Goal: Information Seeking & Learning: Learn about a topic

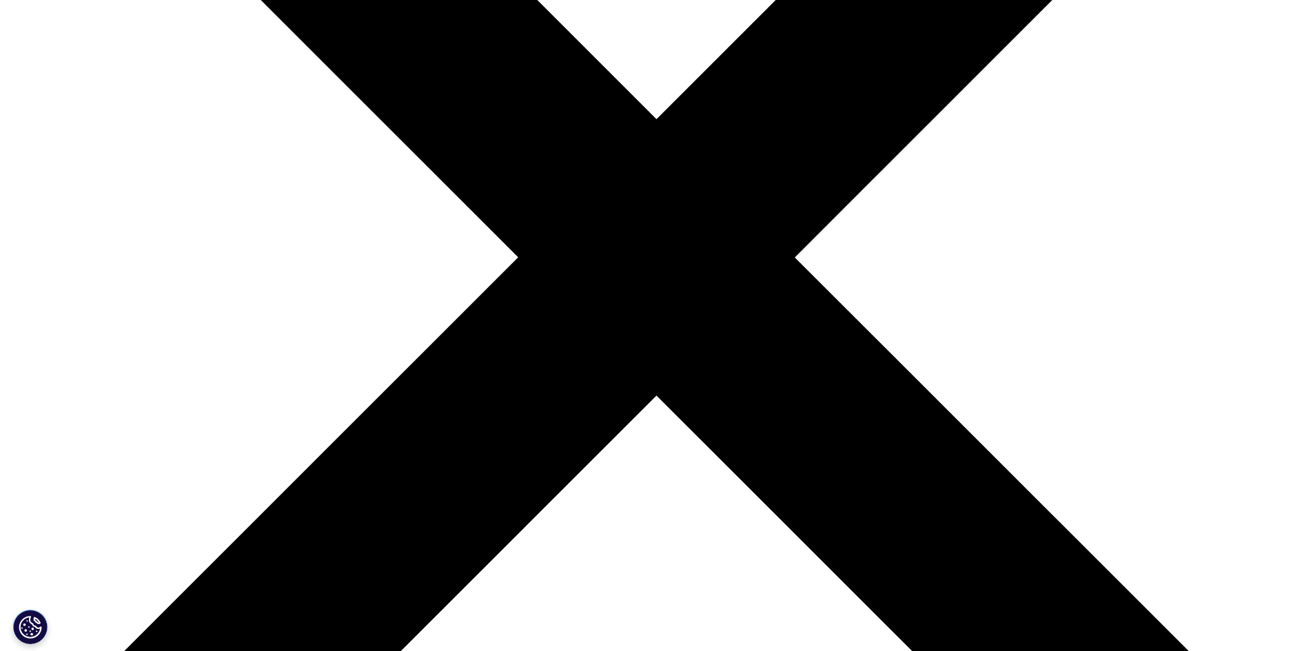
scroll to position [551, 813]
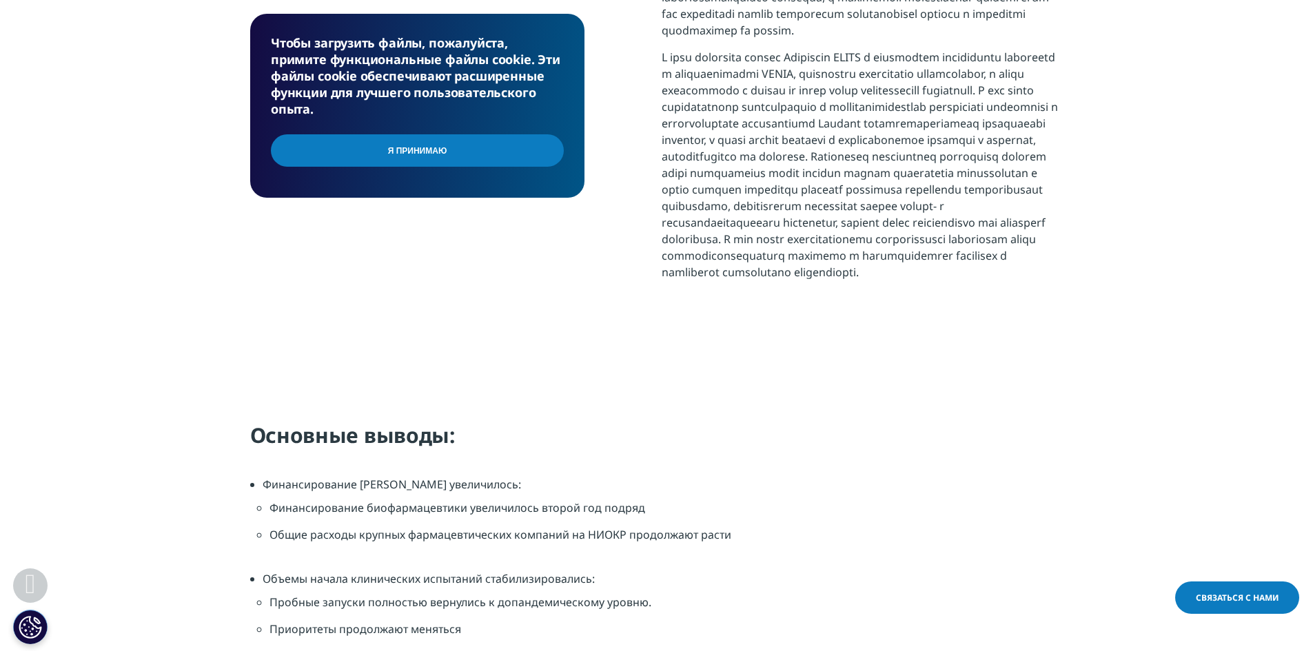
scroll to position [1103, 0]
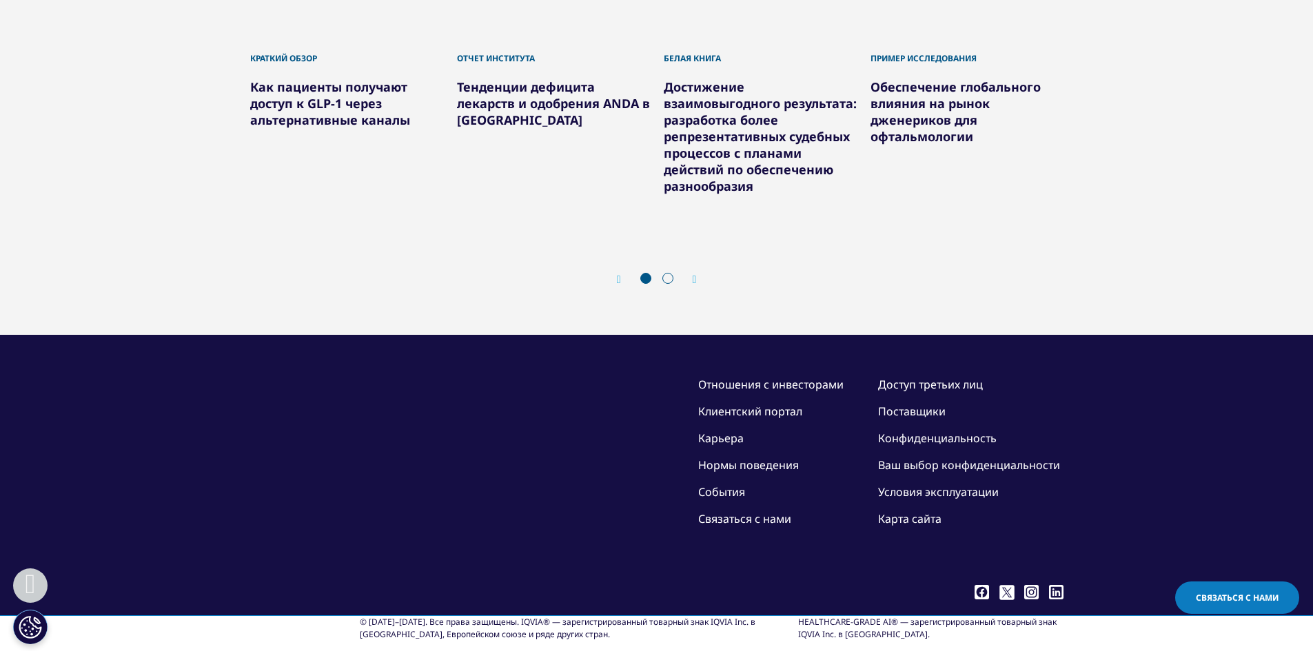
scroll to position [5584, 0]
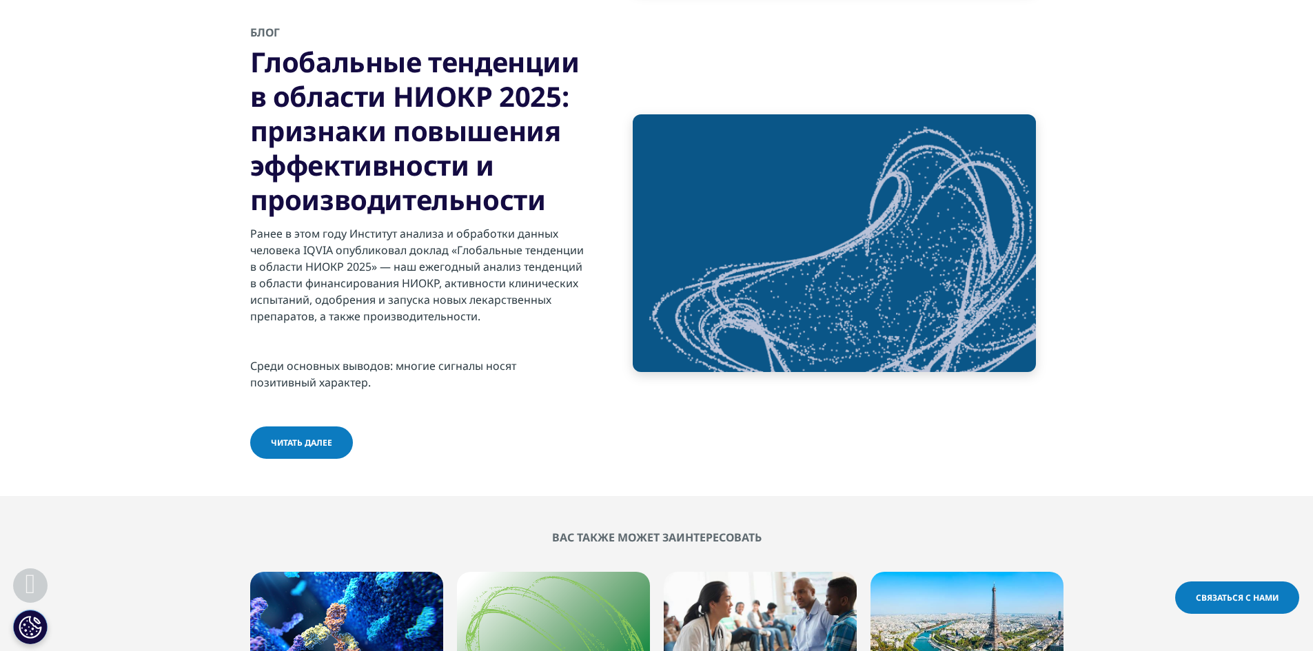
click at [326, 427] on link "читать далее" at bounding box center [301, 443] width 103 height 32
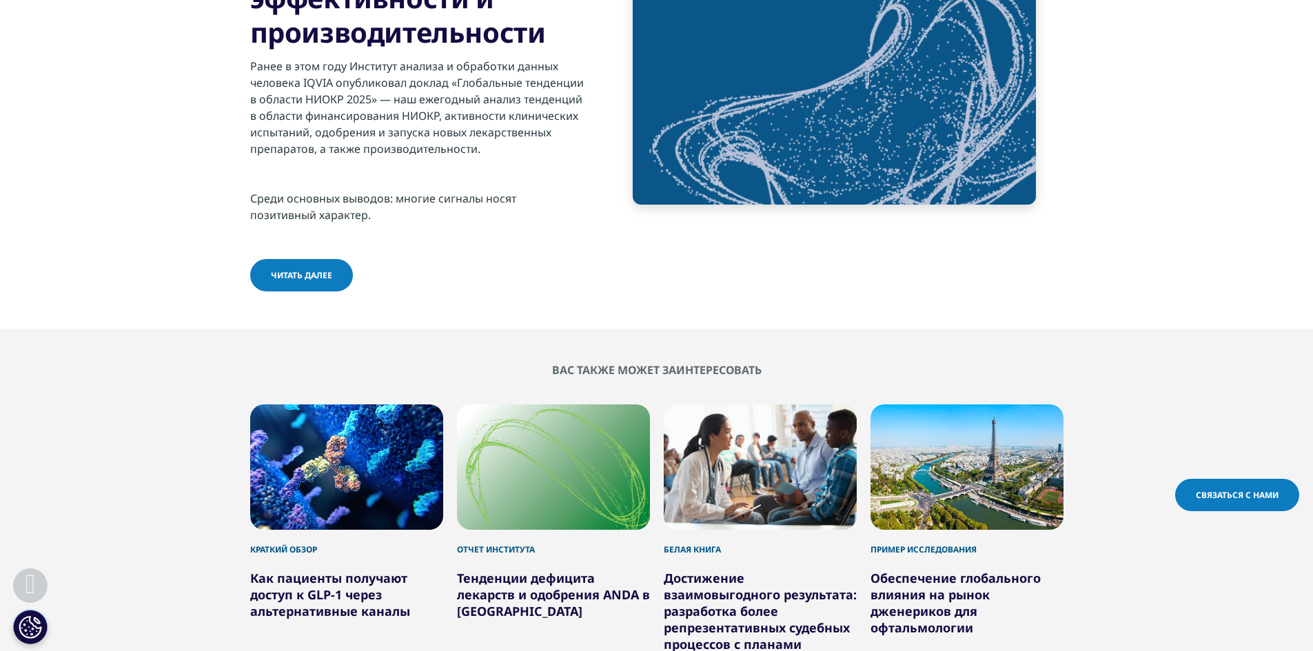
scroll to position [5750, 0]
